Goal: Find specific page/section: Find specific page/section

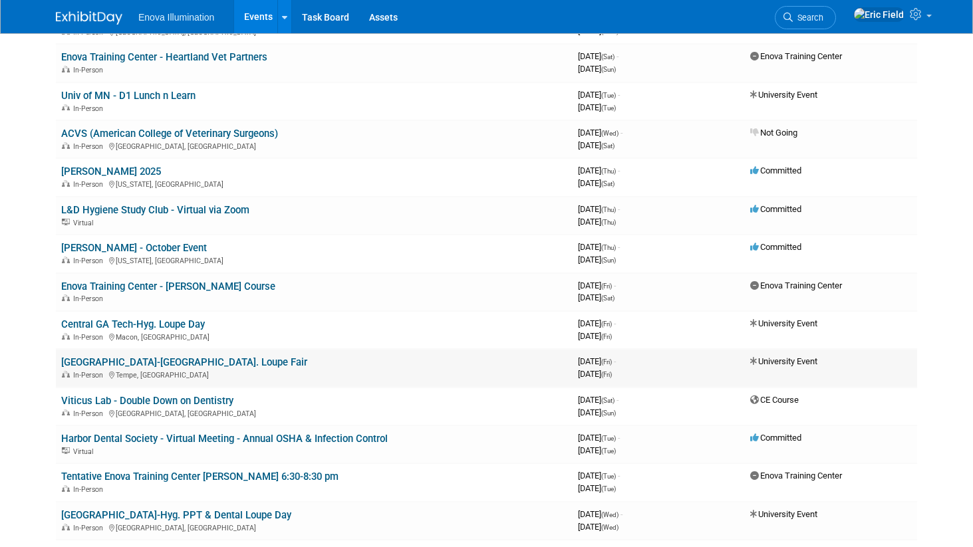
scroll to position [4214, 0]
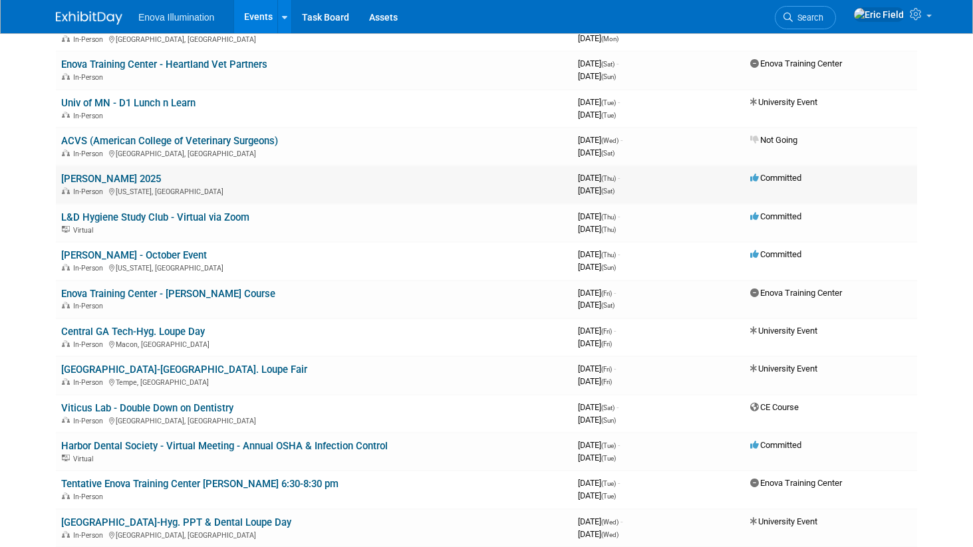
click at [138, 185] on link "[PERSON_NAME] 2025" at bounding box center [111, 179] width 100 height 12
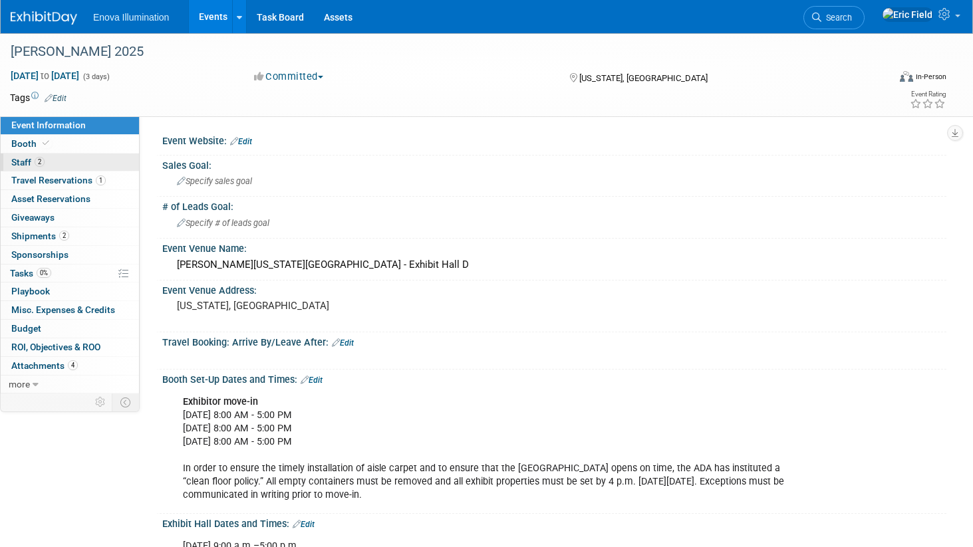
click at [59, 164] on link "2 Staff 2" at bounding box center [70, 163] width 138 height 18
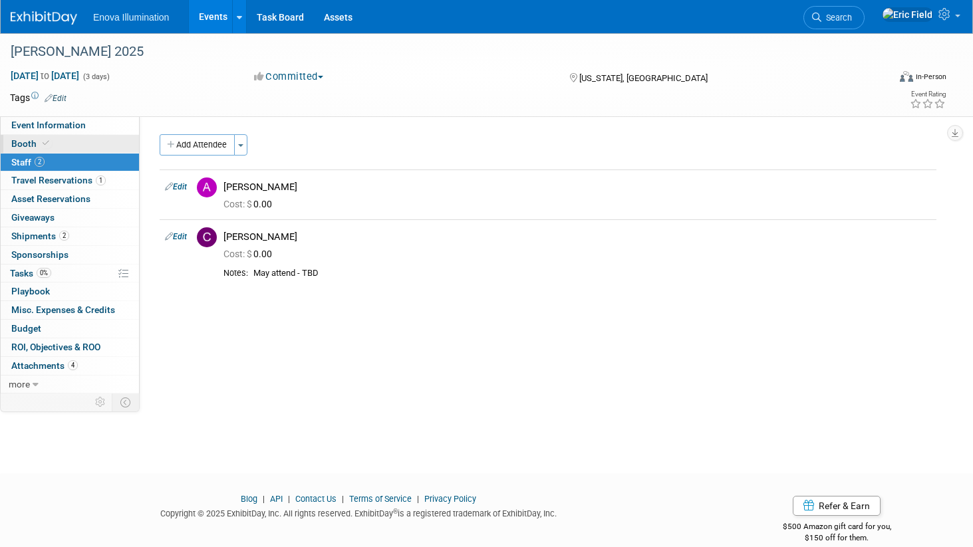
click at [53, 139] on link "Booth" at bounding box center [70, 144] width 138 height 18
